Goal: Navigation & Orientation: Find specific page/section

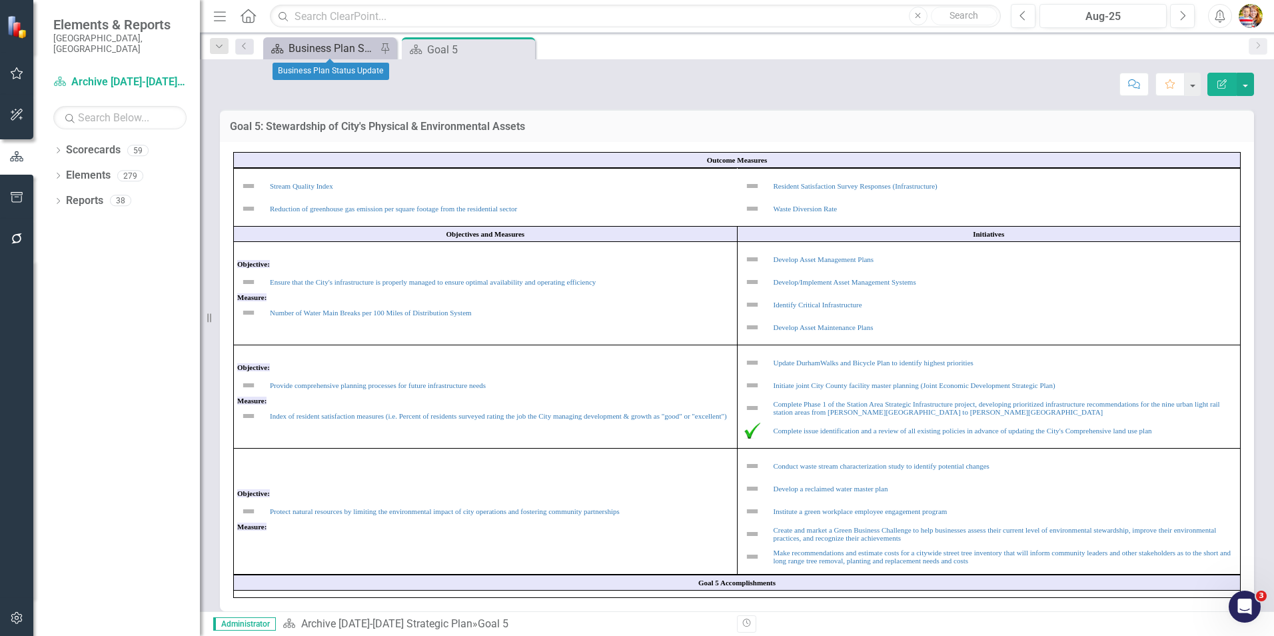
click at [339, 50] on div "Business Plan Status Update" at bounding box center [333, 48] width 88 height 17
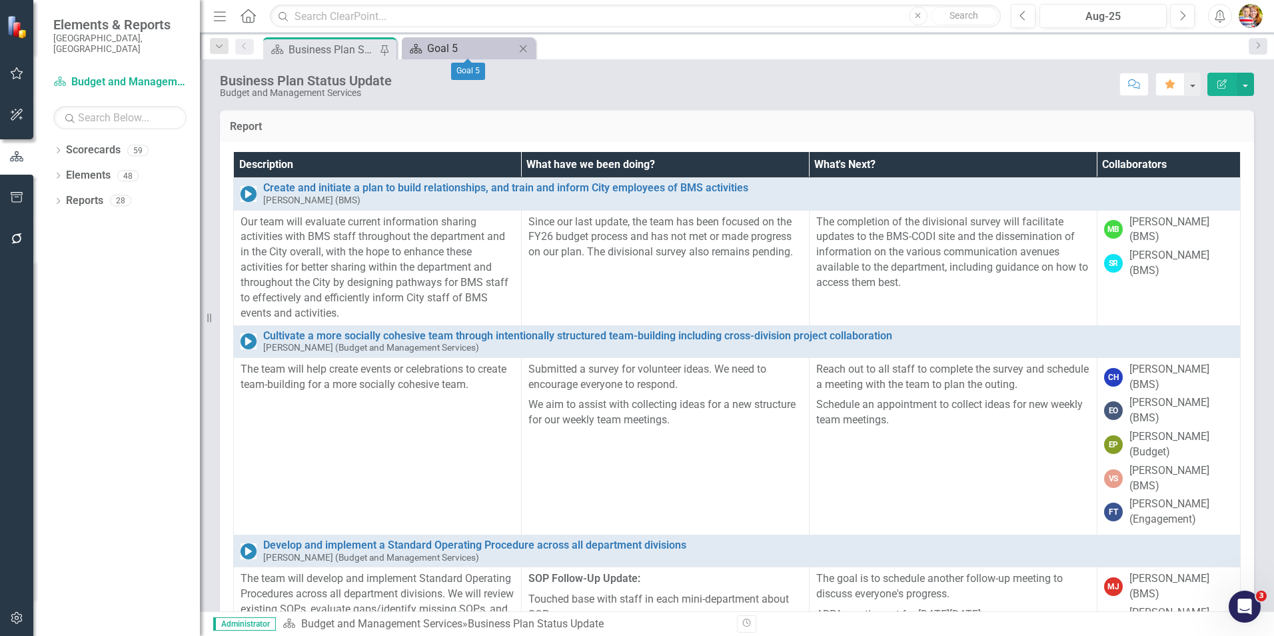
click at [451, 48] on div "Goal 5" at bounding box center [471, 48] width 88 height 17
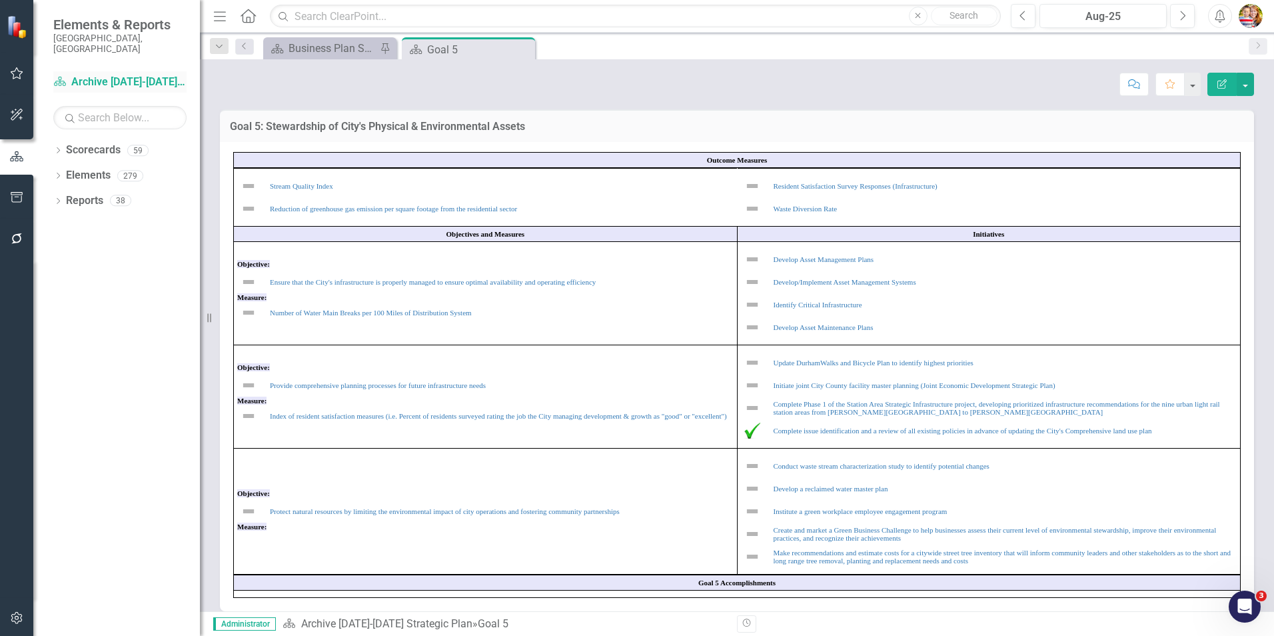
click at [140, 75] on link "Scorecard Archive [DATE]-[DATE] Strategic Plan" at bounding box center [119, 82] width 133 height 15
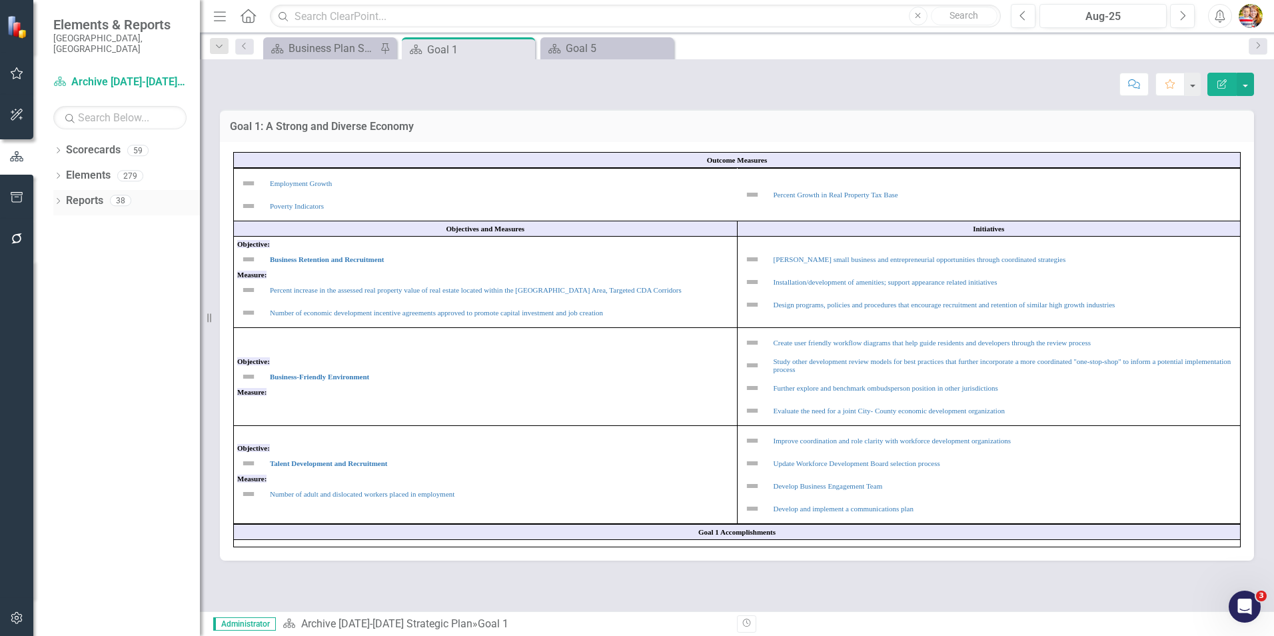
click at [77, 193] on link "Reports" at bounding box center [84, 200] width 37 height 15
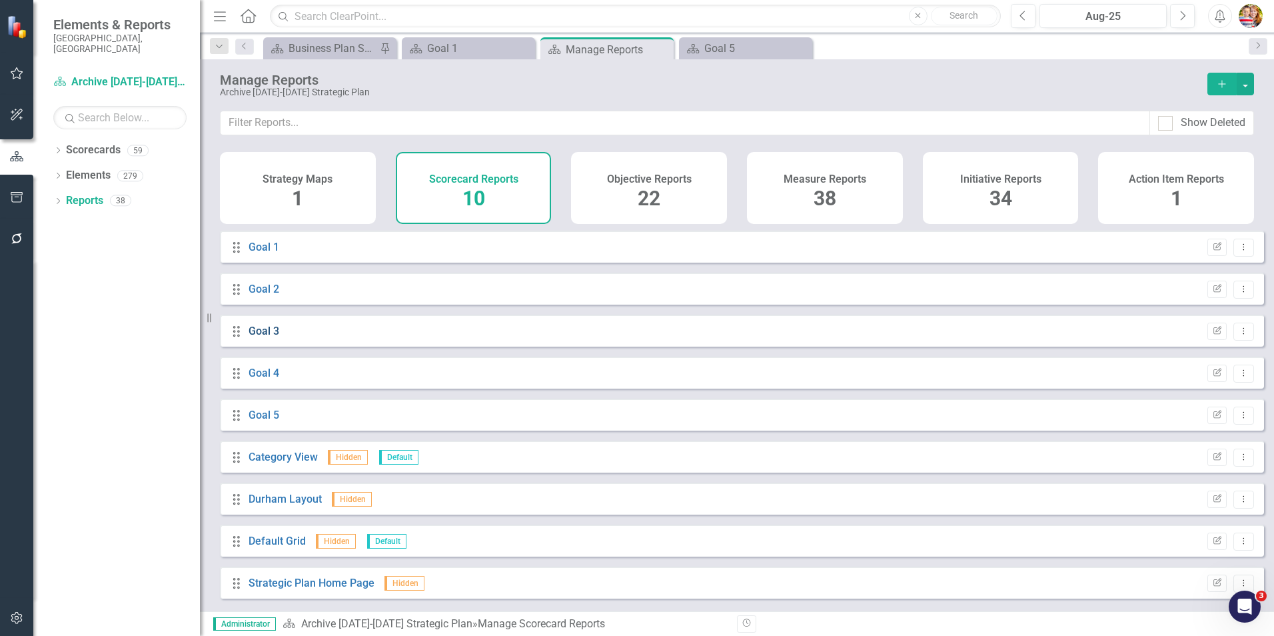
click at [265, 337] on link "Goal 3" at bounding box center [264, 331] width 31 height 13
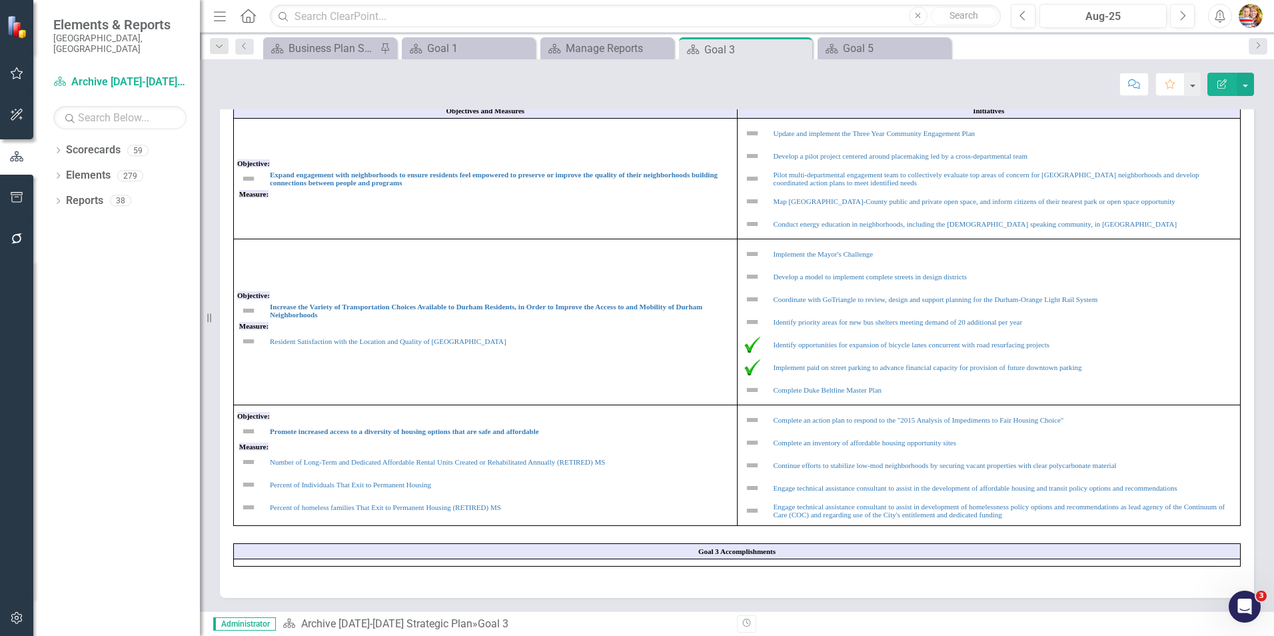
scroll to position [125, 0]
